Goal: Task Accomplishment & Management: Use online tool/utility

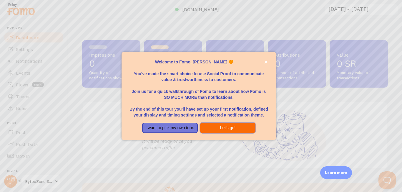
click at [214, 127] on button "Let's go!" at bounding box center [228, 127] width 56 height 11
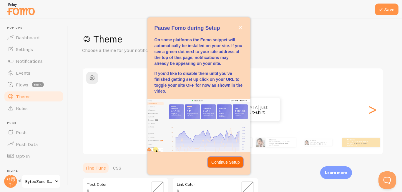
click at [218, 163] on p "Continue Setup" at bounding box center [225, 162] width 29 height 6
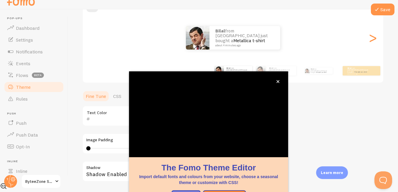
scroll to position [62, 0]
click at [279, 80] on icon "close," at bounding box center [277, 81] width 3 height 3
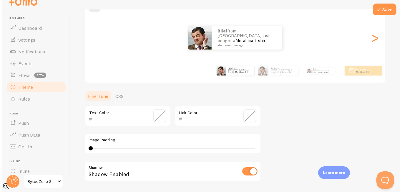
scroll to position [0, 0]
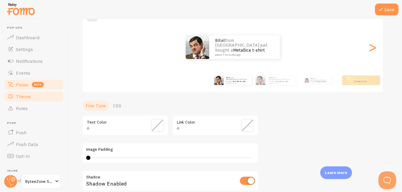
click at [25, 81] on link "Flows beta" at bounding box center [34, 85] width 61 height 12
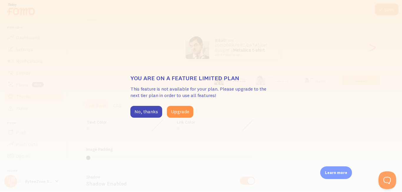
click at [25, 71] on div "You are on a feature limited plan This feature is not available for your plan. …" at bounding box center [201, 96] width 402 height 192
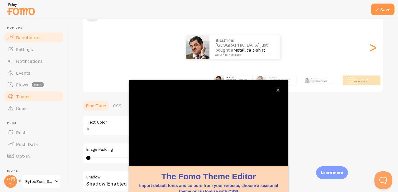
click at [21, 41] on link "Dashboard" at bounding box center [34, 37] width 61 height 12
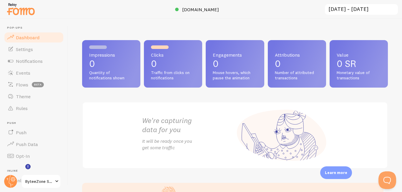
scroll to position [45, 0]
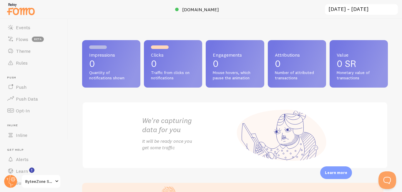
click at [49, 179] on span "ByteeZone Store" at bounding box center [39, 180] width 28 height 7
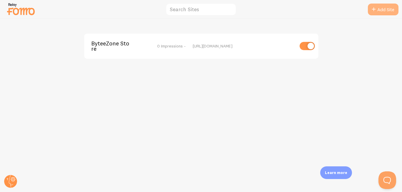
click at [385, 10] on link "Add Site" at bounding box center [383, 10] width 31 height 12
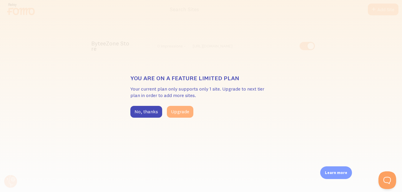
click at [176, 112] on button "Upgrade" at bounding box center [180, 112] width 26 height 12
